Goal: Check status

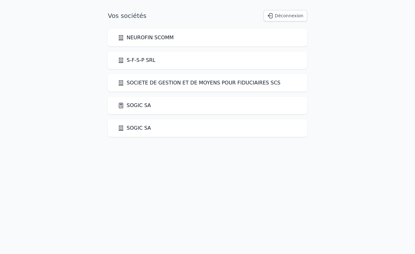
click at [131, 108] on link "SOGIC SA" at bounding box center [134, 106] width 33 height 8
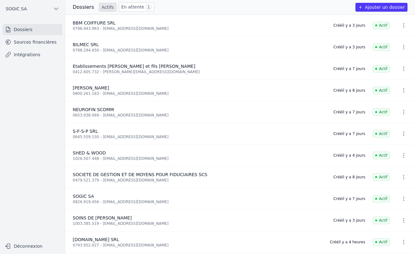
click at [132, 7] on link "En attente 1" at bounding box center [136, 7] width 35 height 9
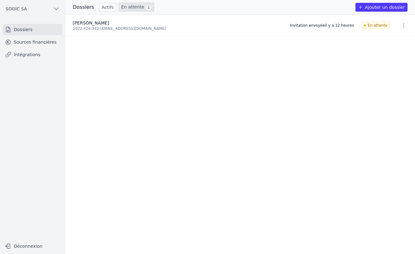
click at [28, 43] on link "Sources financières" at bounding box center [33, 41] width 60 height 11
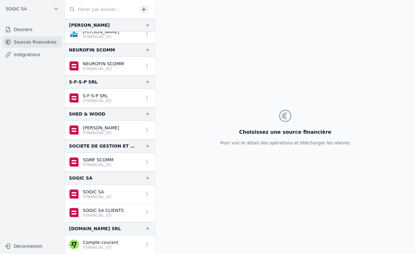
scroll to position [71, 0]
click at [109, 246] on p "[FINANCIAL_ID]" at bounding box center [100, 247] width 35 height 5
